Goal: Task Accomplishment & Management: Manage account settings

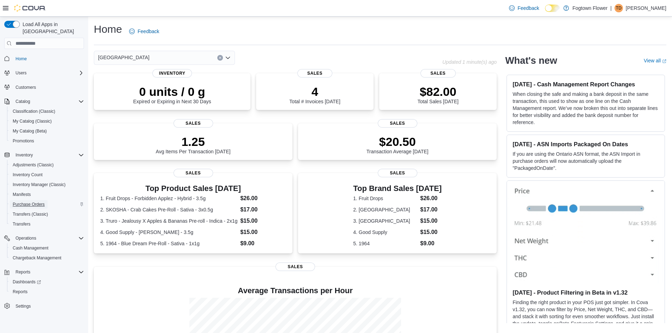
click at [43, 202] on span "Purchase Orders" at bounding box center [29, 205] width 32 height 6
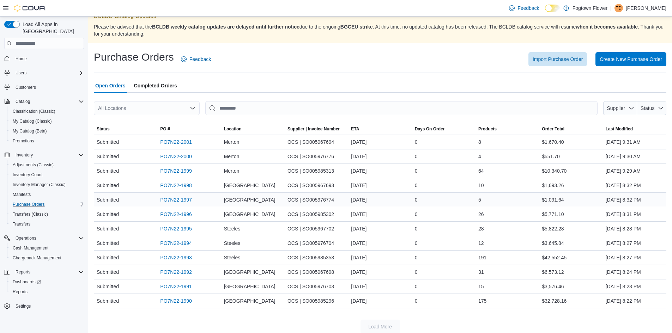
scroll to position [17, 0]
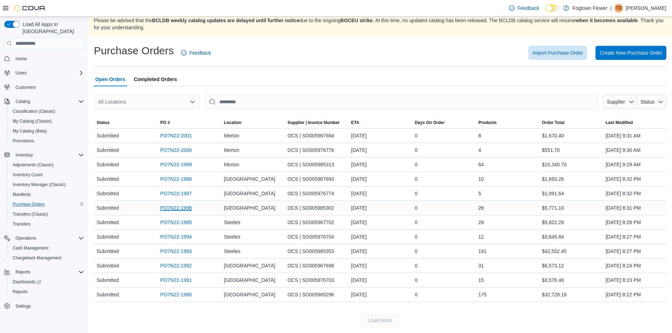
click at [188, 207] on link "PO7N22-1996" at bounding box center [176, 208] width 32 height 8
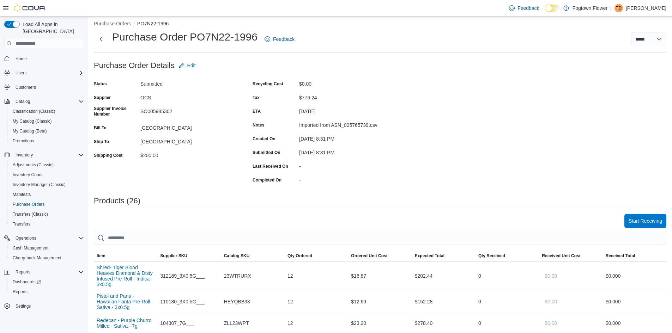
scroll to position [38, 0]
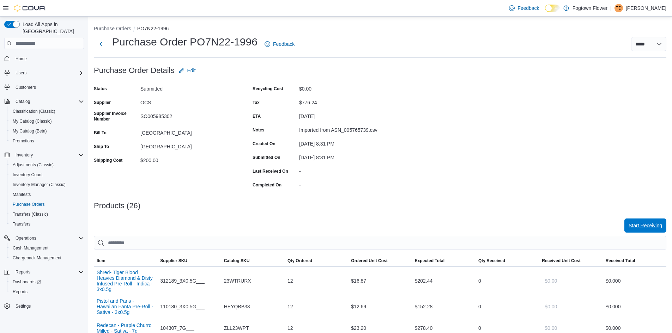
click at [662, 226] on span "Start Receiving" at bounding box center [646, 225] width 34 height 7
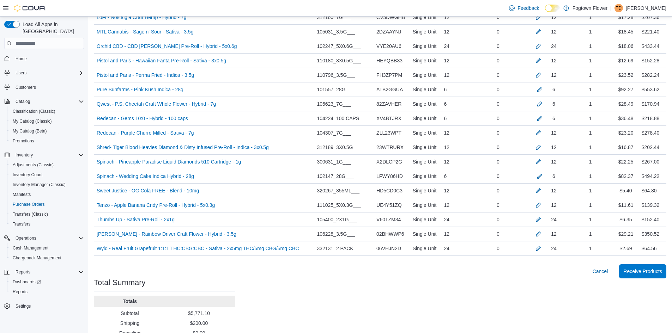
scroll to position [418, 0]
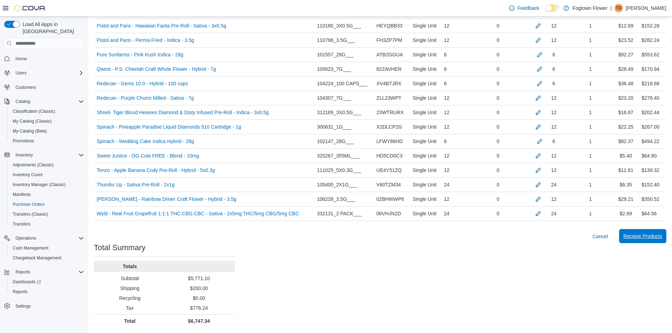
click at [634, 235] on span "Receive Products" at bounding box center [642, 236] width 39 height 7
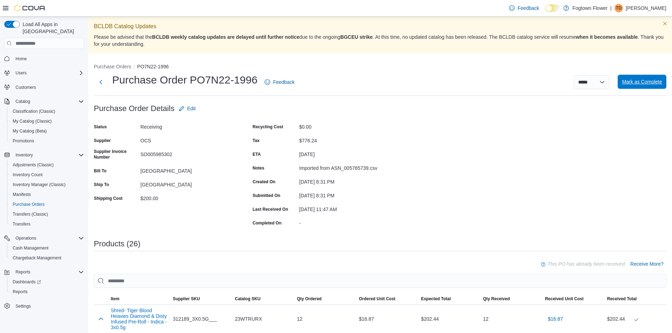
click at [652, 80] on span "Mark as Complete" at bounding box center [642, 81] width 40 height 7
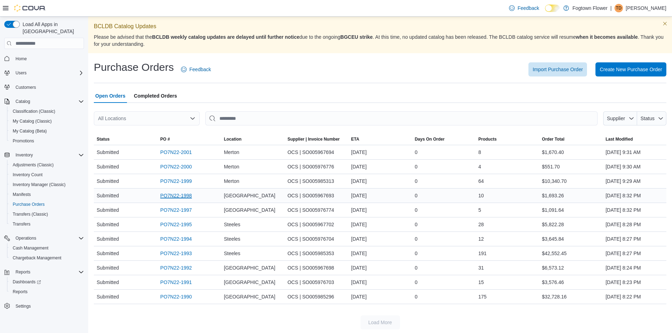
click at [186, 195] on link "PO7N22-1998" at bounding box center [176, 196] width 32 height 8
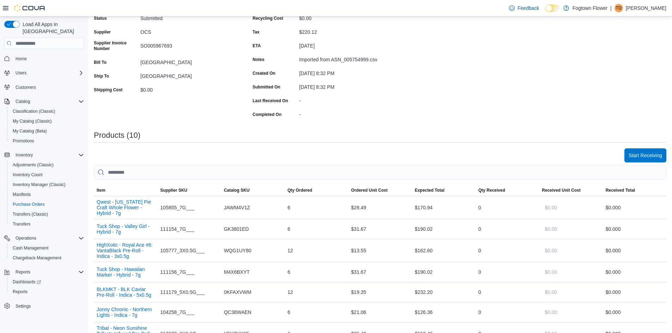
scroll to position [73, 0]
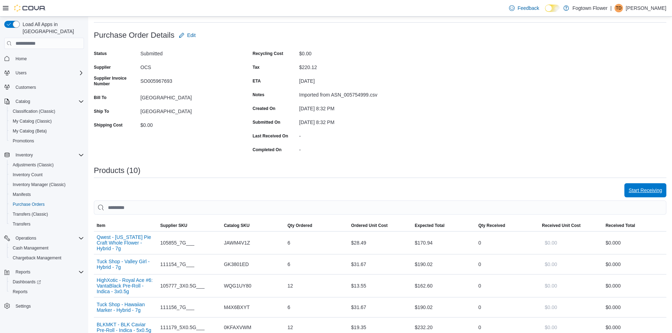
click at [643, 186] on span "Start Receiving" at bounding box center [646, 190] width 34 height 14
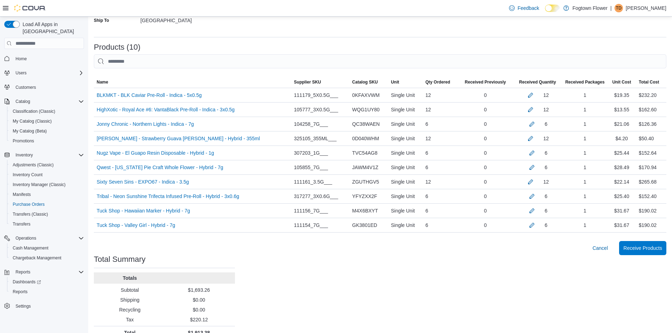
scroll to position [187, 0]
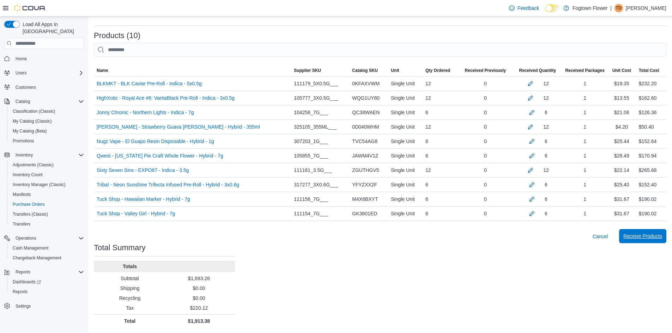
click at [647, 239] on span "Receive Products" at bounding box center [642, 236] width 39 height 7
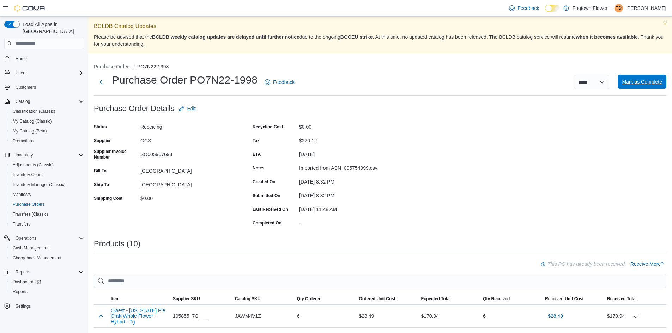
click at [645, 85] on span "Mark as Complete" at bounding box center [642, 81] width 40 height 7
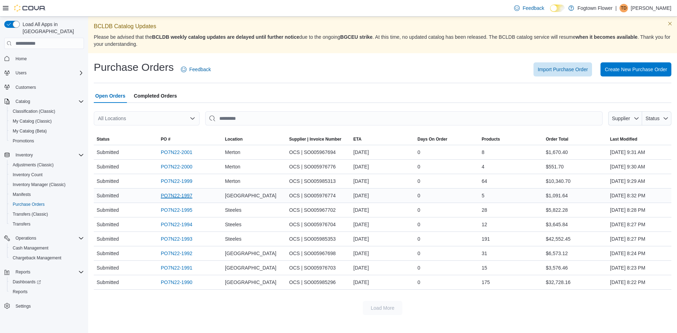
click at [189, 196] on link "PO7N22-1997" at bounding box center [177, 196] width 32 height 8
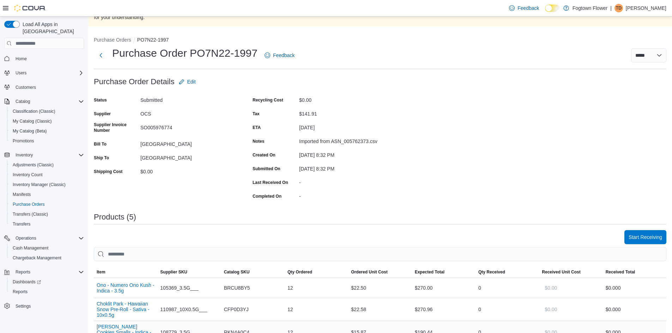
scroll to position [8, 0]
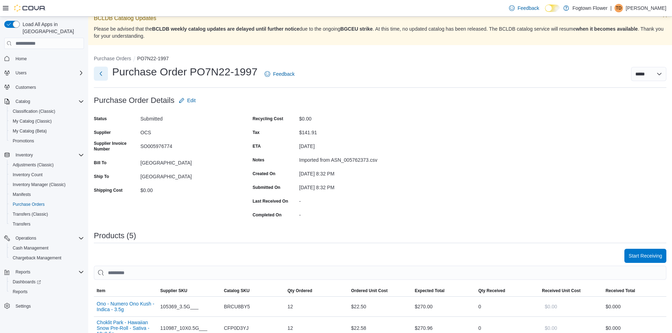
click at [103, 73] on button "Next" at bounding box center [101, 74] width 14 height 14
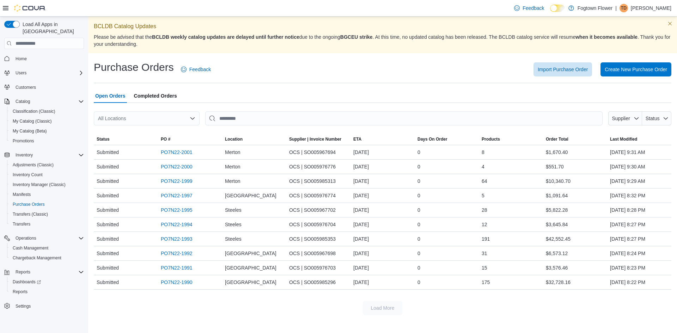
click at [166, 95] on span "Completed Orders" at bounding box center [155, 96] width 43 height 14
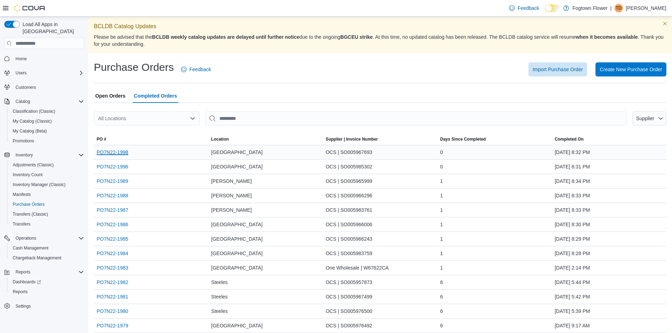
click at [126, 152] on link "PO7N22-1998" at bounding box center [113, 152] width 32 height 8
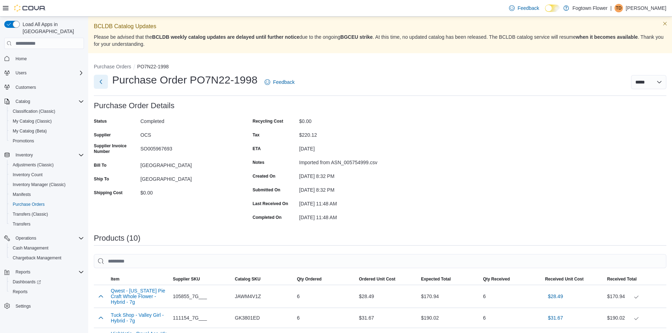
click at [102, 82] on button "Next" at bounding box center [101, 82] width 14 height 14
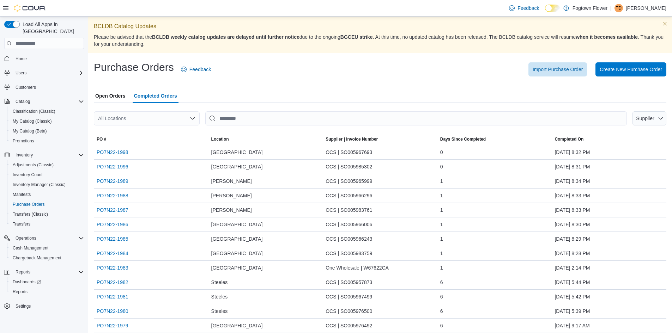
click at [123, 98] on span "Open Orders" at bounding box center [110, 96] width 30 height 14
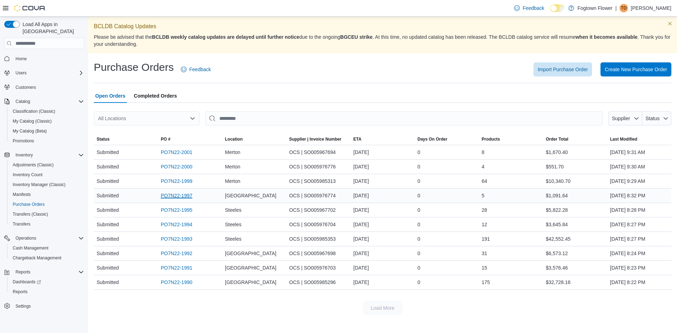
click at [189, 196] on link "PO7N22-1997" at bounding box center [177, 196] width 32 height 8
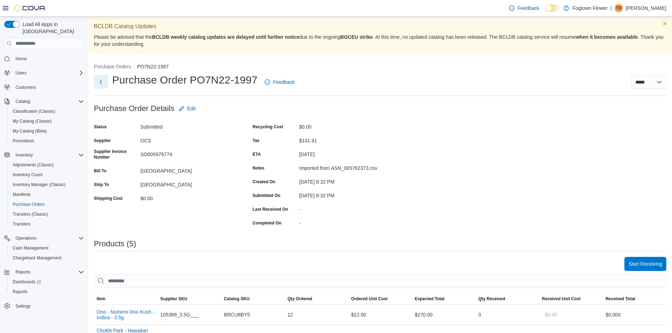
click at [102, 85] on button "Next" at bounding box center [101, 82] width 14 height 14
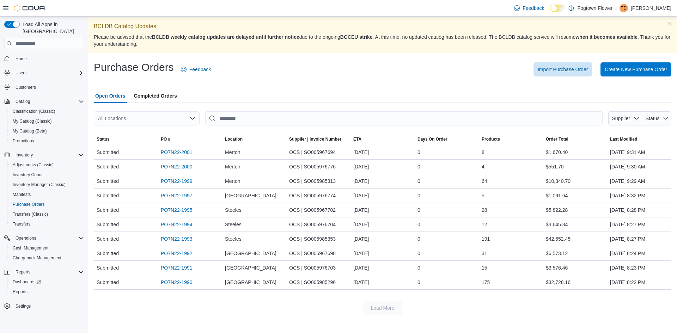
drag, startPoint x: 149, startPoint y: 98, endPoint x: 143, endPoint y: 98, distance: 5.6
click at [149, 98] on span "Completed Orders" at bounding box center [155, 96] width 43 height 14
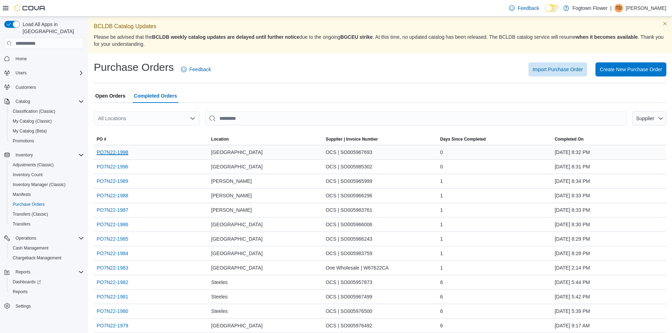
click at [126, 151] on link "PO7N22-1998" at bounding box center [113, 152] width 32 height 8
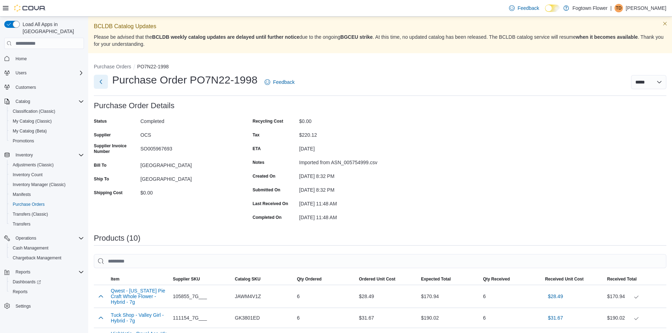
click at [104, 82] on button "Next" at bounding box center [101, 82] width 14 height 14
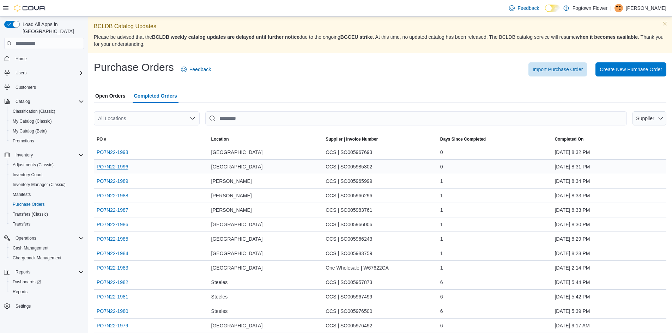
click at [124, 167] on link "PO7N22-1996" at bounding box center [113, 167] width 32 height 8
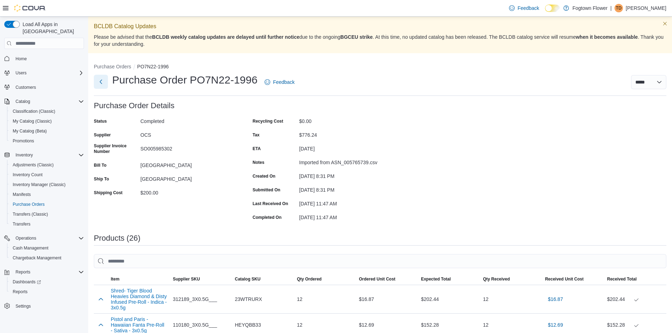
click at [102, 80] on button "Next" at bounding box center [101, 82] width 14 height 14
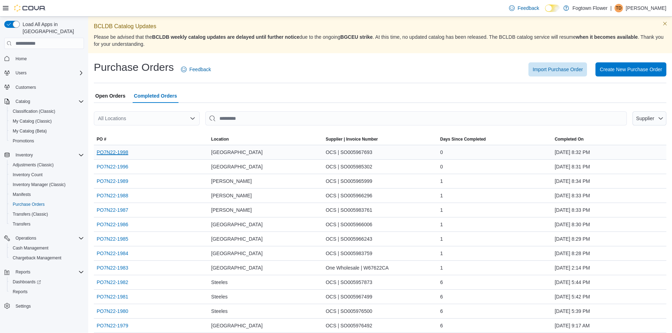
click at [128, 151] on link "PO7N22-1998" at bounding box center [113, 152] width 32 height 8
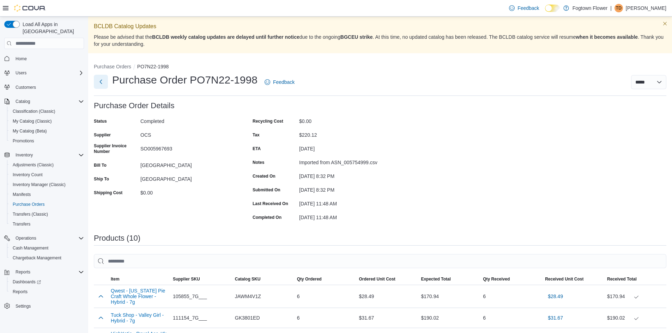
click at [104, 83] on button "Next" at bounding box center [101, 82] width 14 height 14
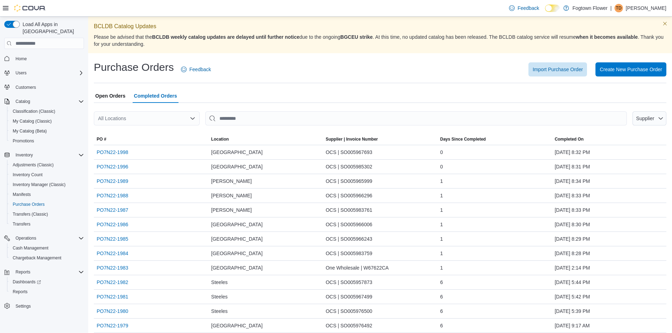
click at [121, 97] on span "Open Orders" at bounding box center [110, 96] width 30 height 14
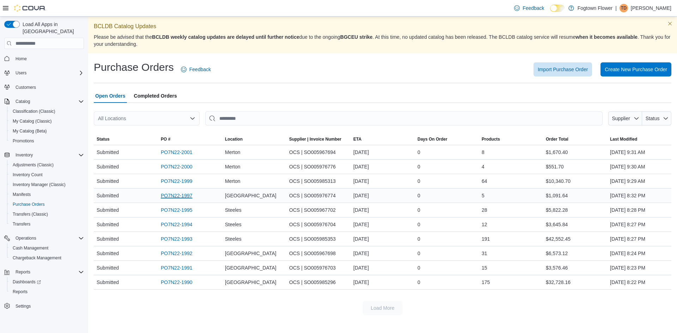
click at [183, 196] on link "PO7N22-1997" at bounding box center [177, 196] width 32 height 8
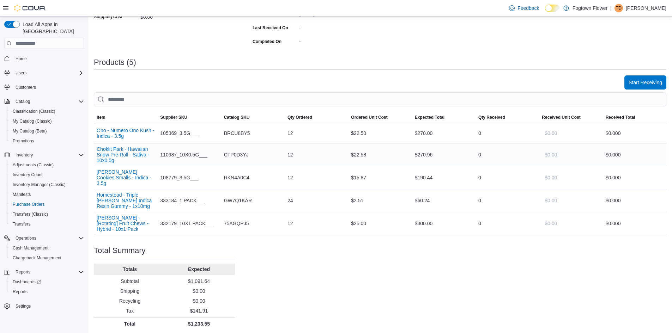
scroll to position [185, 0]
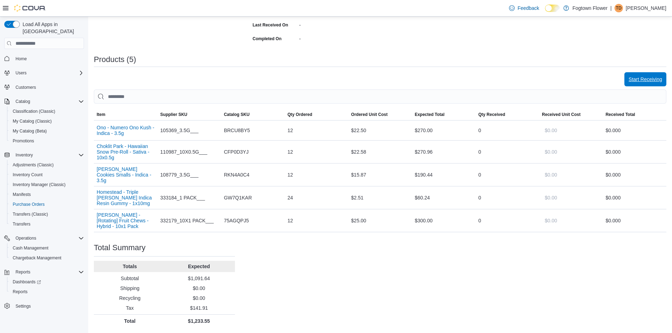
click at [657, 80] on span "Start Receiving" at bounding box center [646, 79] width 34 height 7
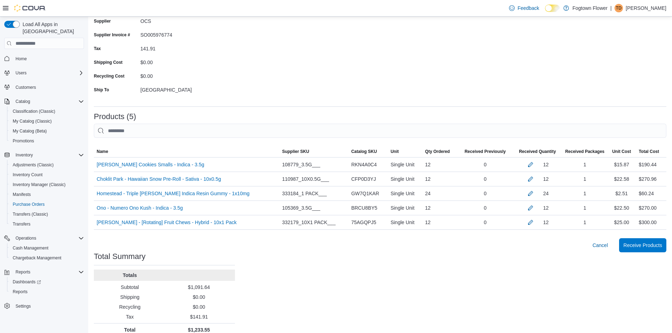
scroll to position [115, 0]
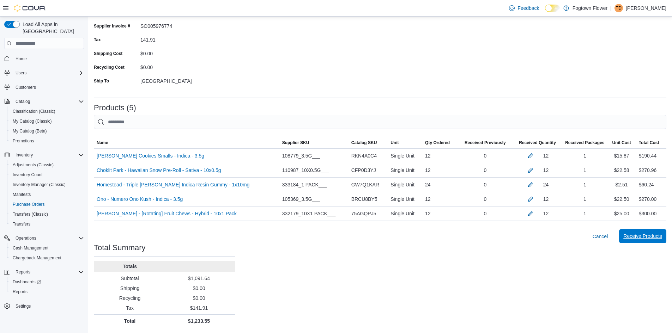
click at [655, 236] on span "Receive Products" at bounding box center [642, 236] width 39 height 7
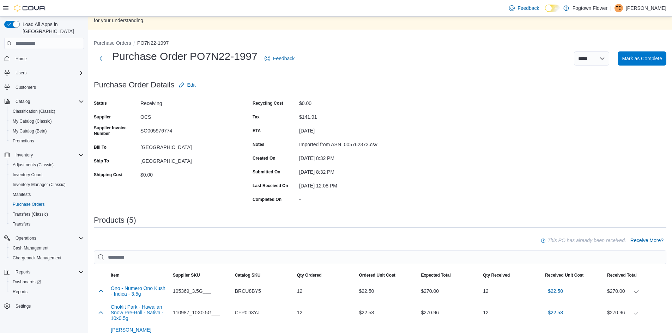
scroll to position [8, 0]
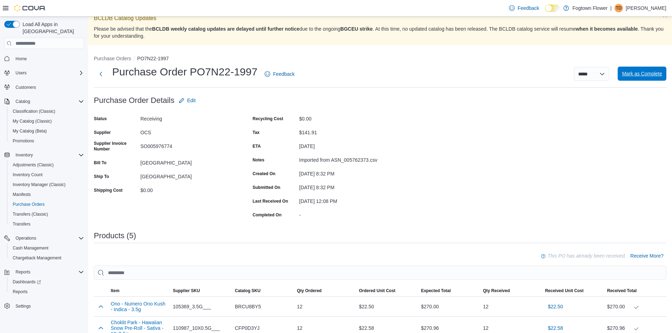
click at [648, 78] on span "Mark as Complete" at bounding box center [642, 74] width 40 height 14
